Goal: Transaction & Acquisition: Purchase product/service

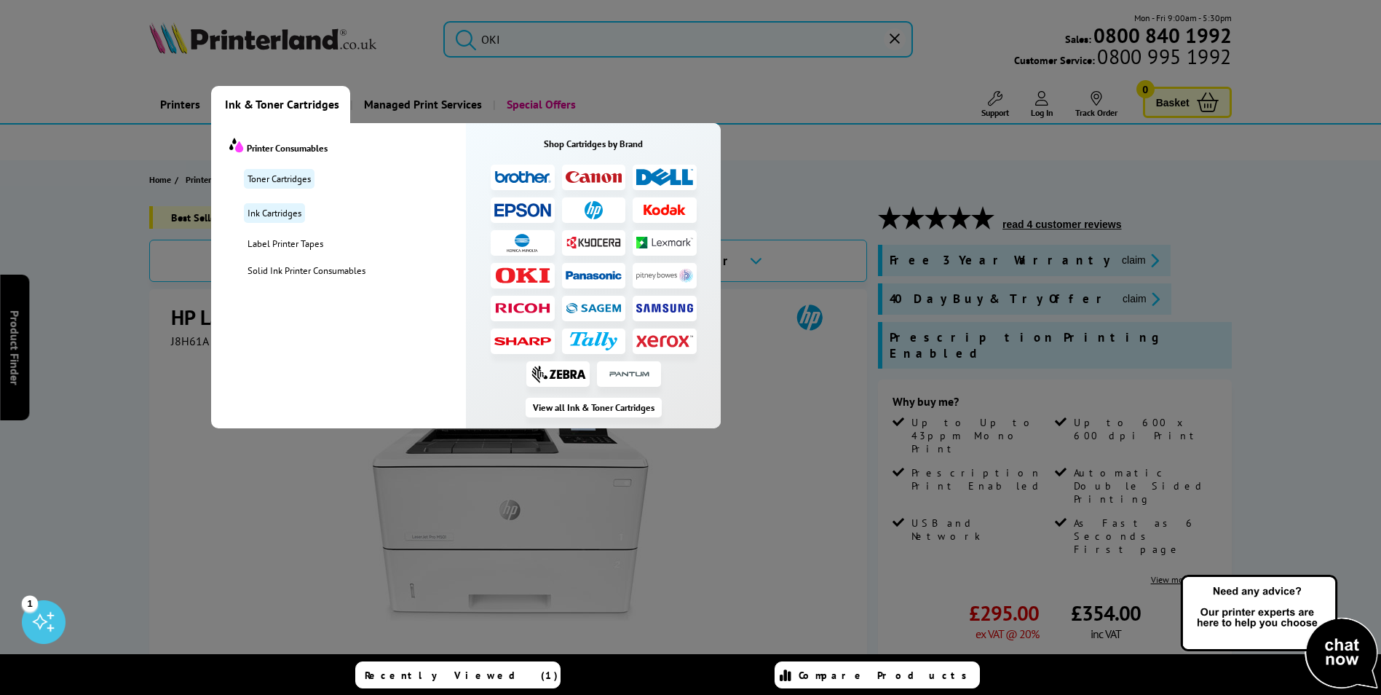
click at [238, 106] on span "Ink & Toner Cartridges" at bounding box center [282, 104] width 114 height 37
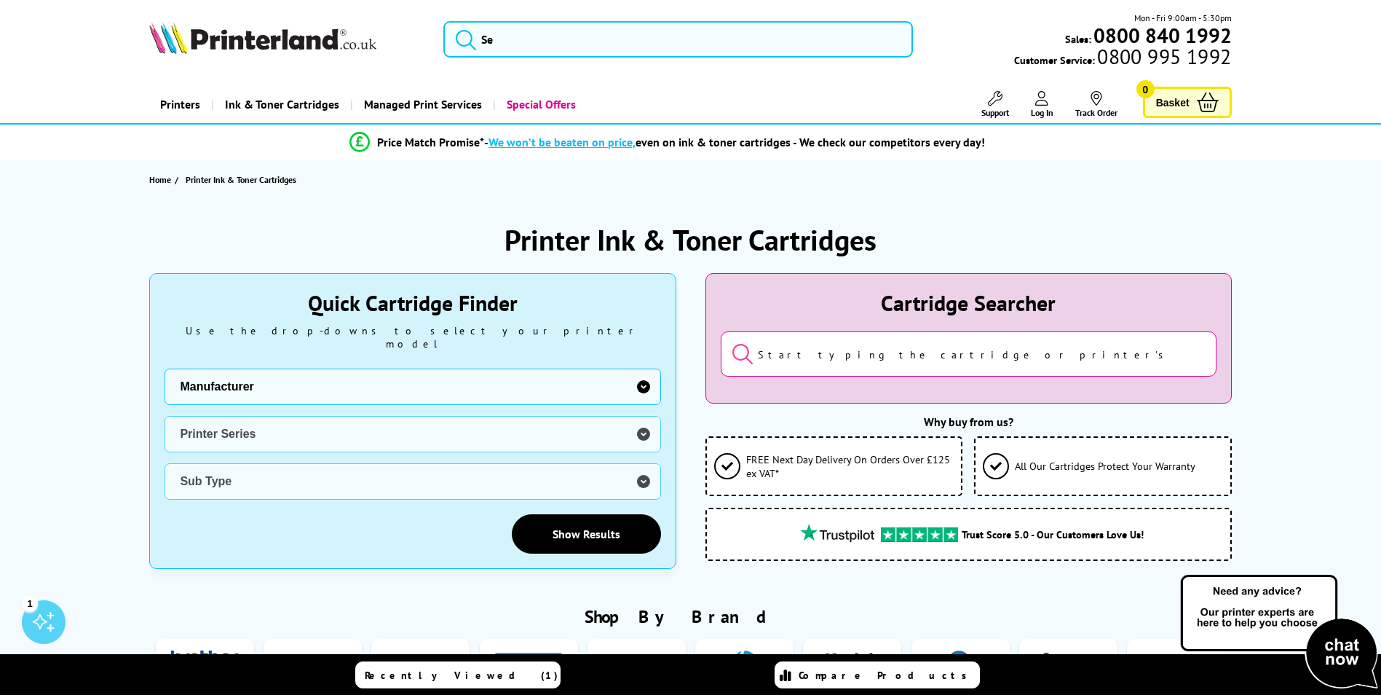
click at [256, 378] on select "Manufacturer Brother Canon Cubify Dell Dymo Epson HP Kodak Konica Minolta Kyoce…" at bounding box center [413, 386] width 496 height 36
select select "12603"
click at [165, 368] on select "Manufacturer Brother Canon Cubify Dell Dymo Epson HP Kodak Konica Minolta Kyoce…" at bounding box center [413, 386] width 496 height 36
